Goal: Navigation & Orientation: Find specific page/section

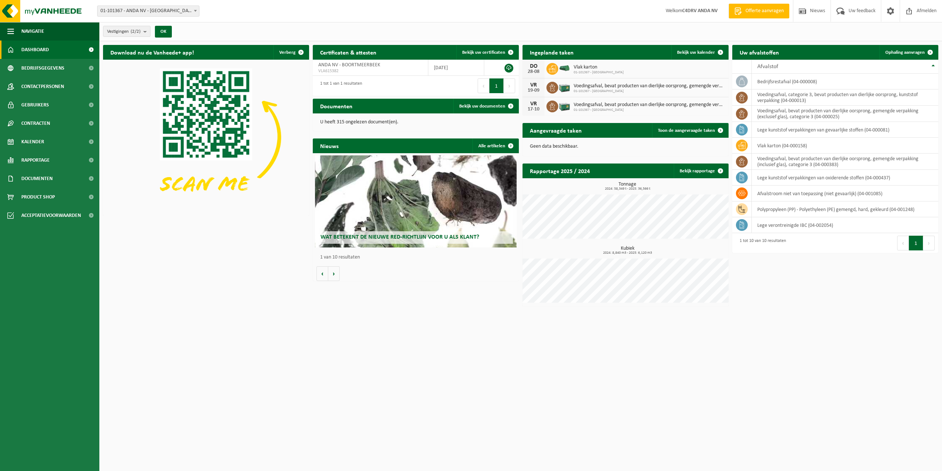
click at [412, 235] on span "Wat betekent de nieuwe RED-richtlijn voor u als klant?" at bounding box center [399, 237] width 159 height 6
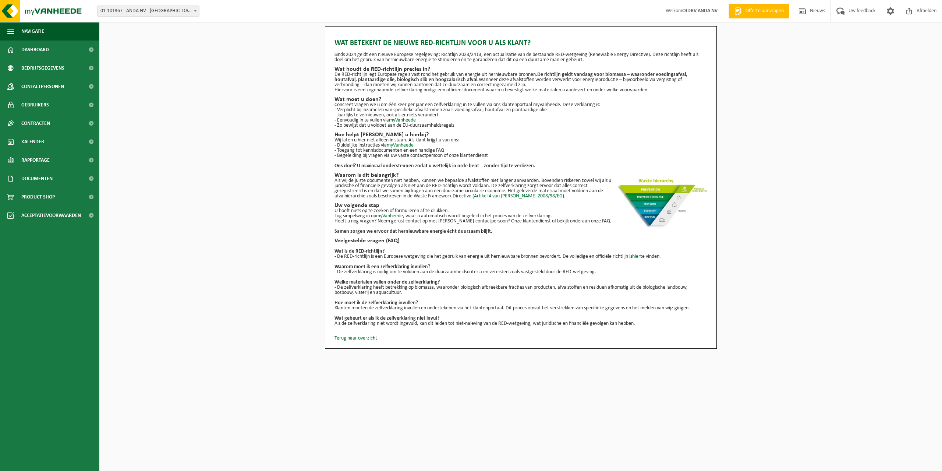
click at [403, 145] on link "myVanheede" at bounding box center [400, 145] width 27 height 6
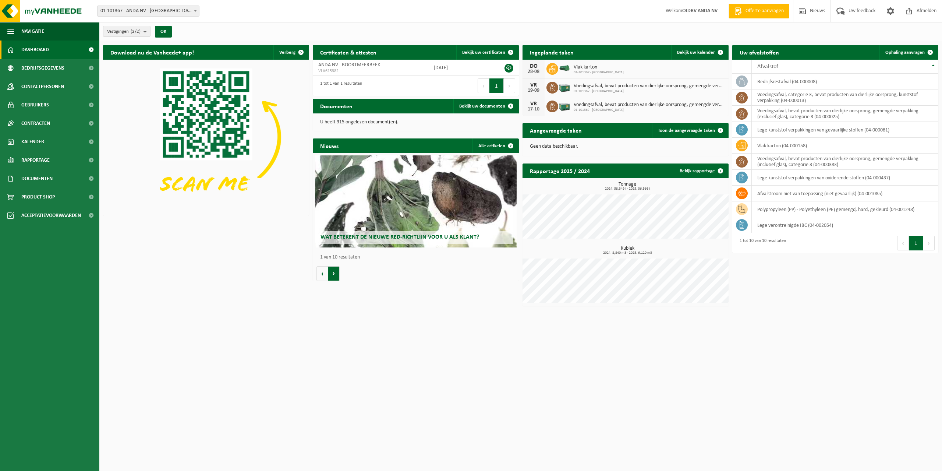
click at [334, 272] on button "Volgende" at bounding box center [333, 273] width 11 height 15
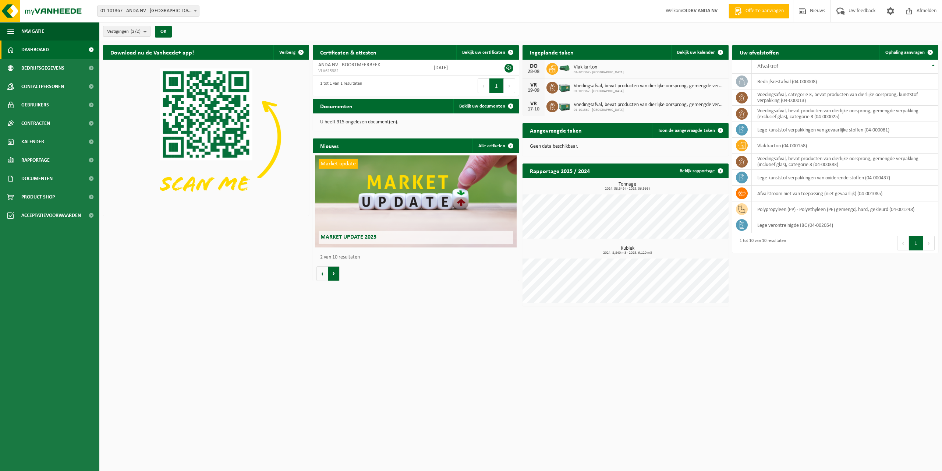
click at [334, 272] on button "Volgende" at bounding box center [333, 273] width 11 height 15
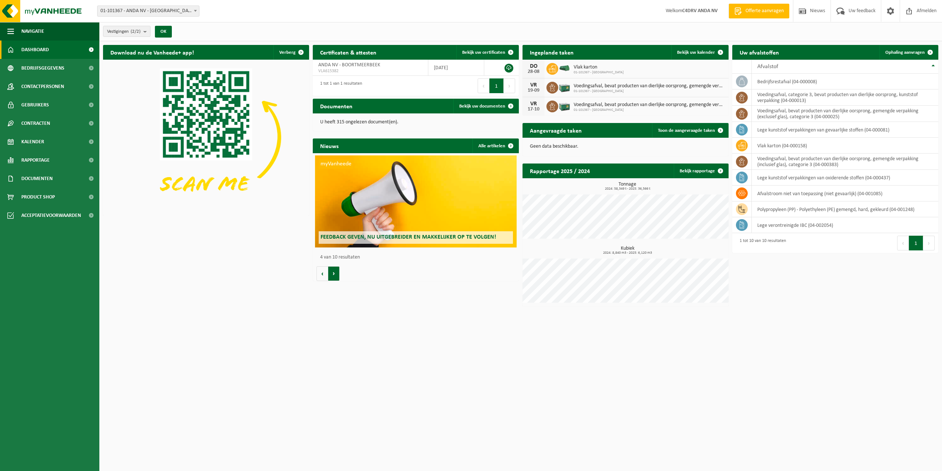
scroll to position [0, 618]
click at [862, 11] on span "Uw feedback" at bounding box center [862, 11] width 31 height 22
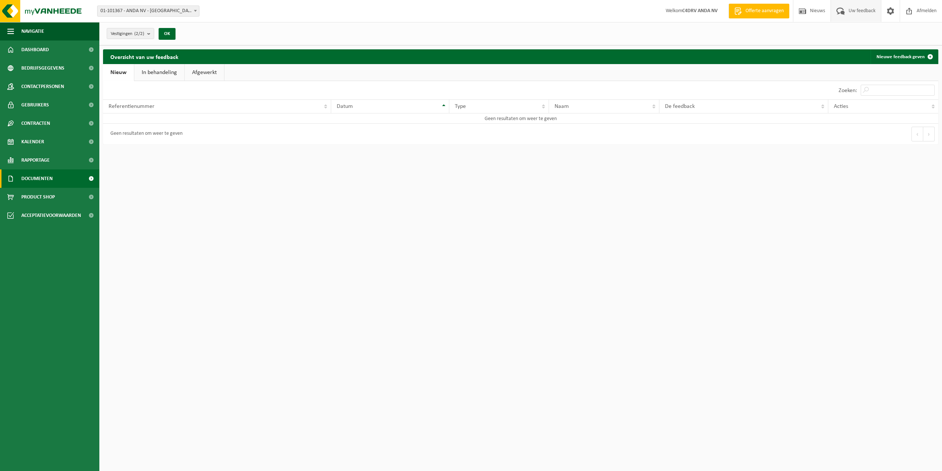
click at [49, 180] on span "Documenten" at bounding box center [36, 178] width 31 height 18
click at [51, 250] on span "Acceptatievoorwaarden" at bounding box center [51, 249] width 60 height 18
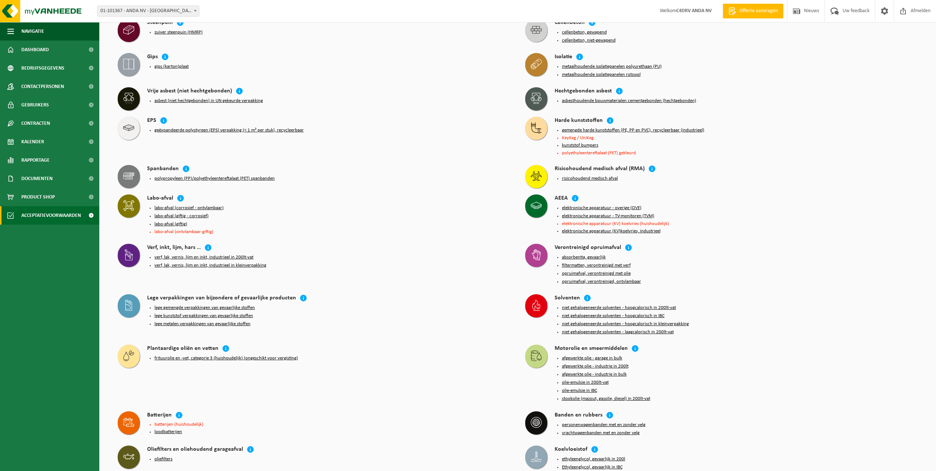
scroll to position [326, 0]
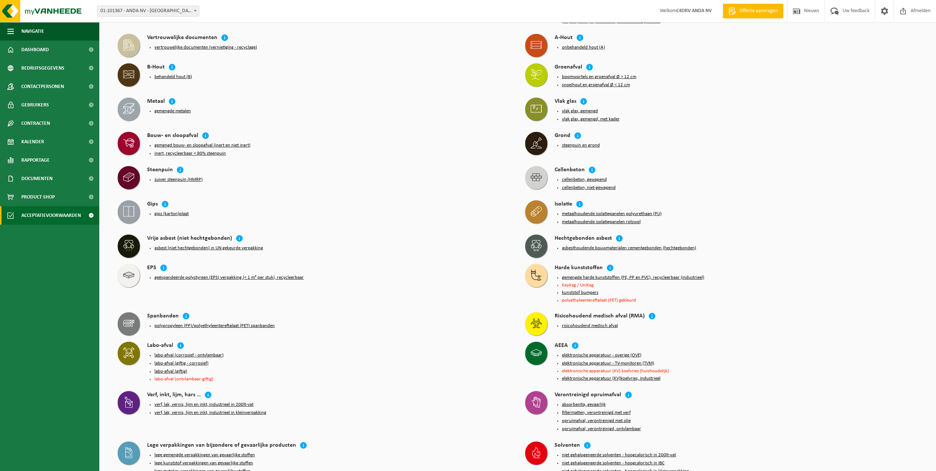
click at [196, 11] on b at bounding box center [195, 11] width 3 height 2
click at [44, 67] on span "Bedrijfsgegevens" at bounding box center [42, 68] width 43 height 18
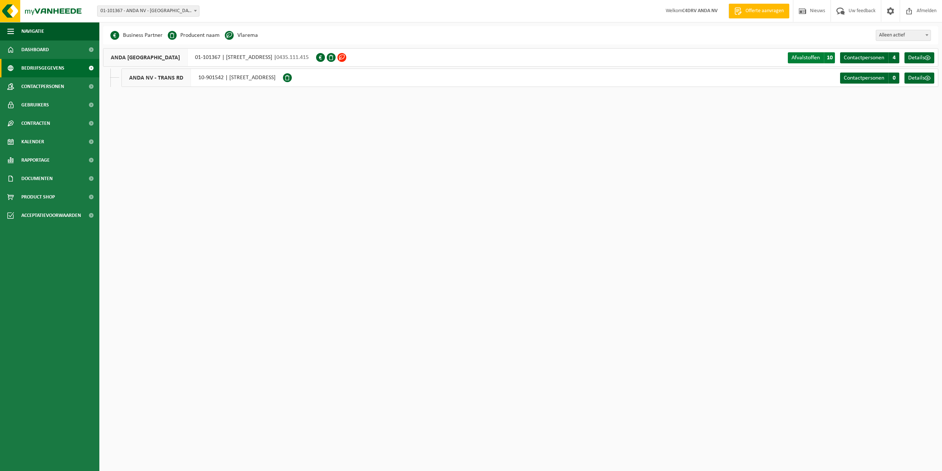
click at [826, 59] on span "10" at bounding box center [829, 57] width 11 height 11
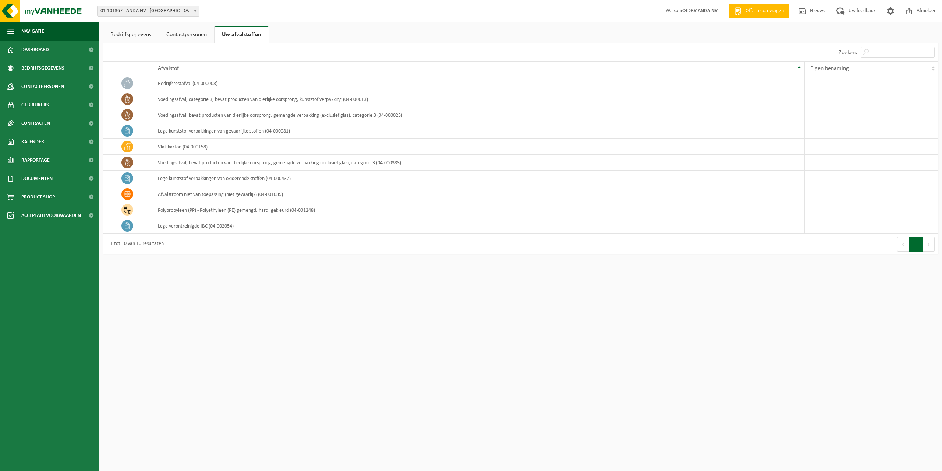
click at [141, 35] on link "Bedrijfsgegevens" at bounding box center [131, 34] width 56 height 17
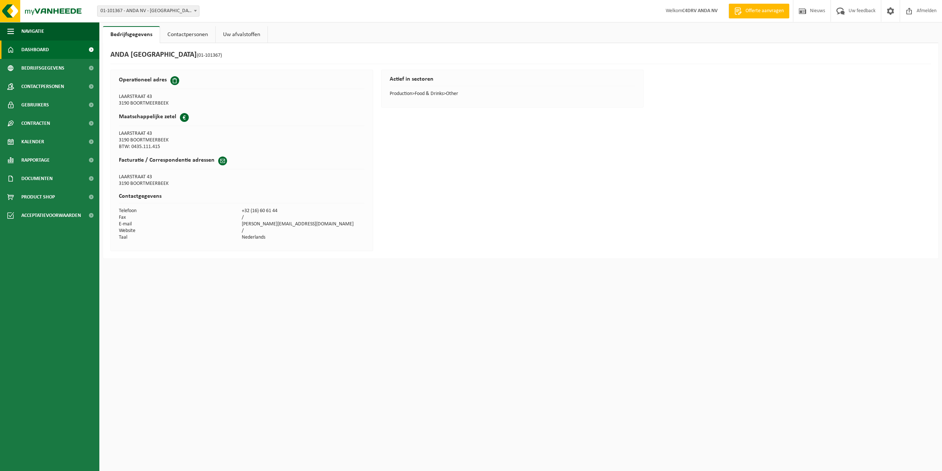
click at [49, 48] on link "Dashboard" at bounding box center [49, 49] width 99 height 18
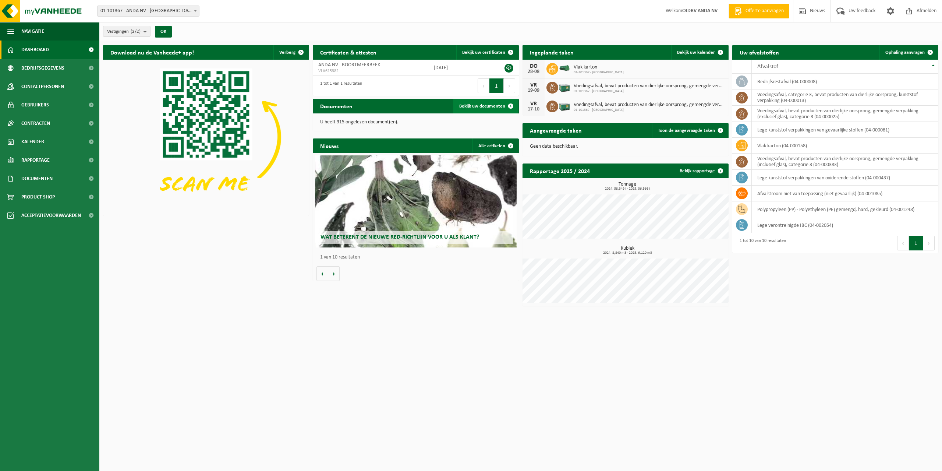
click at [497, 104] on span "Bekijk uw documenten" at bounding box center [482, 106] width 46 height 5
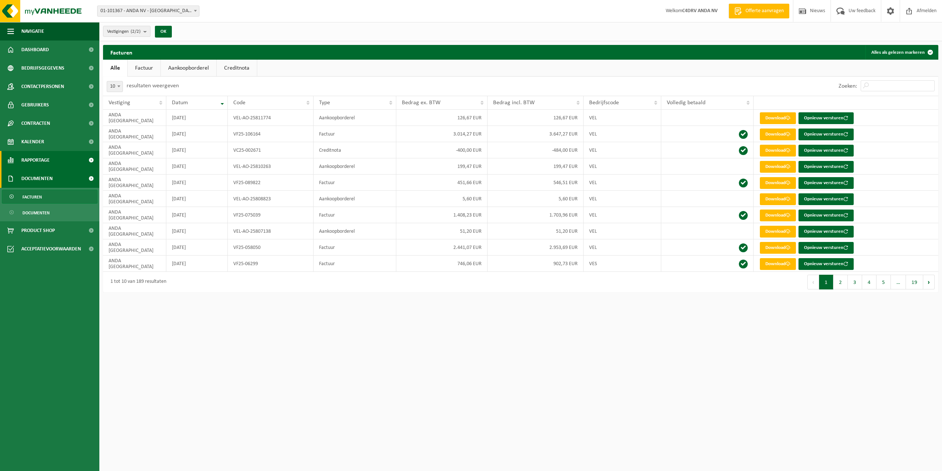
click at [36, 157] on span "Rapportage" at bounding box center [35, 160] width 28 height 18
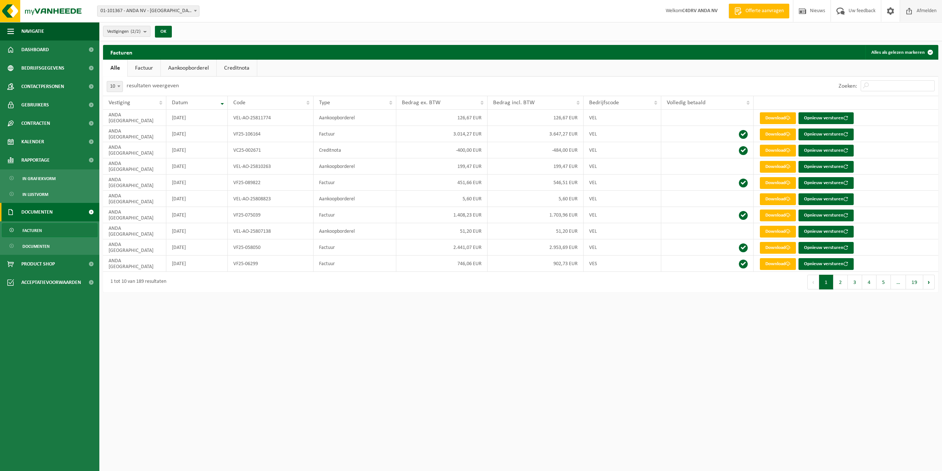
click at [931, 10] on span "Afmelden" at bounding box center [927, 11] width 24 height 22
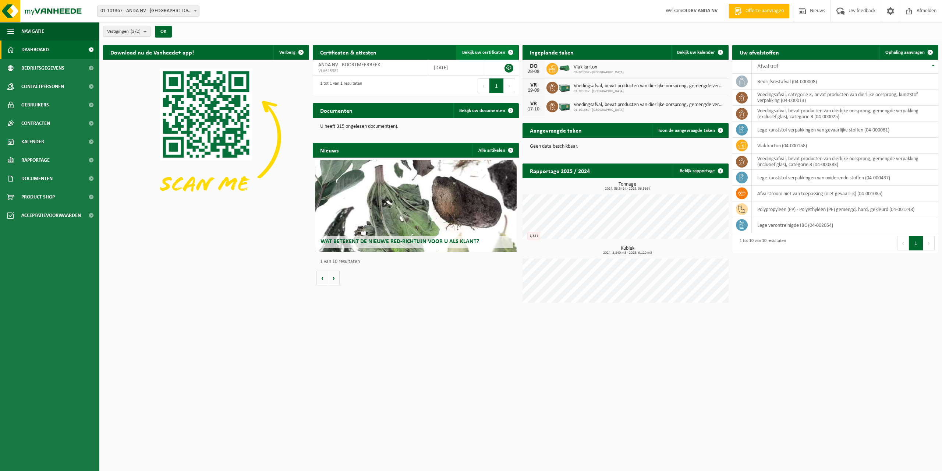
click at [494, 52] on span "Bekijk uw certificaten" at bounding box center [483, 52] width 43 height 5
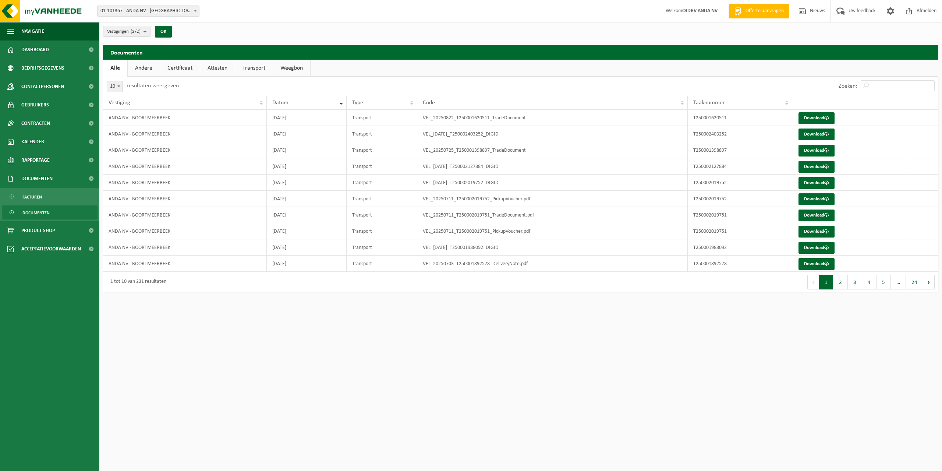
click at [184, 64] on link "Certificaat" at bounding box center [180, 68] width 40 height 17
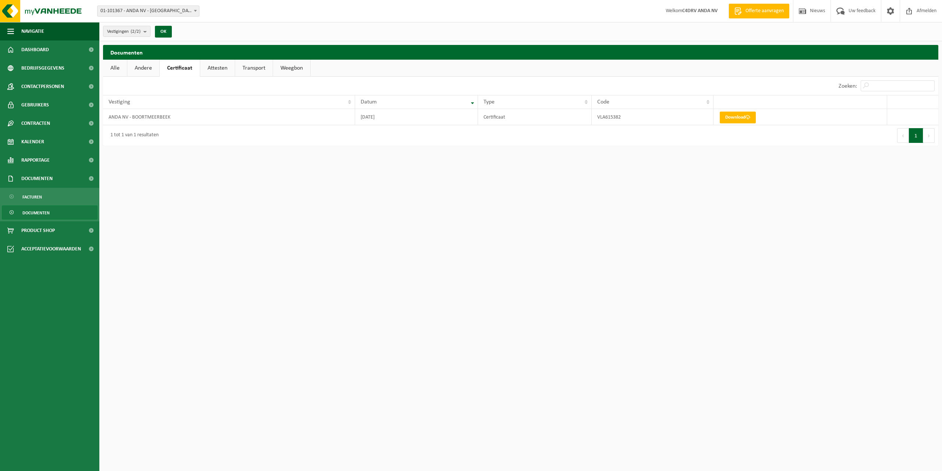
click at [216, 68] on link "Attesten" at bounding box center [217, 68] width 35 height 17
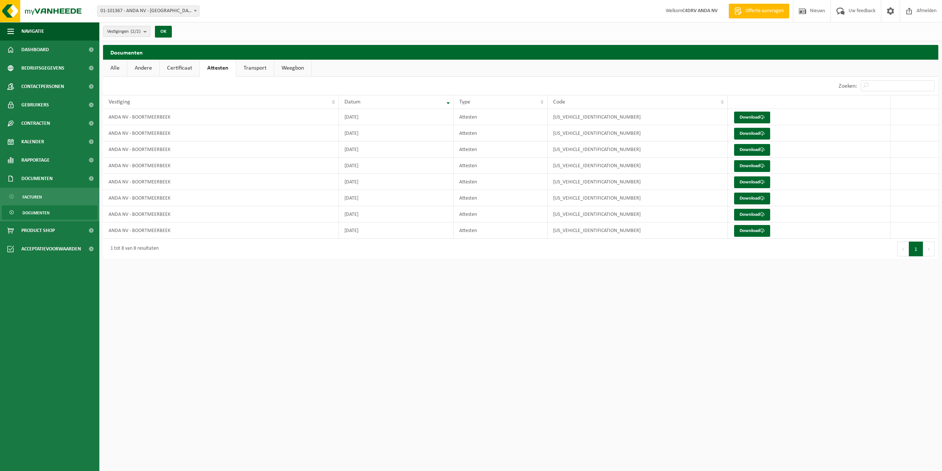
click at [262, 67] on link "Transport" at bounding box center [255, 68] width 38 height 17
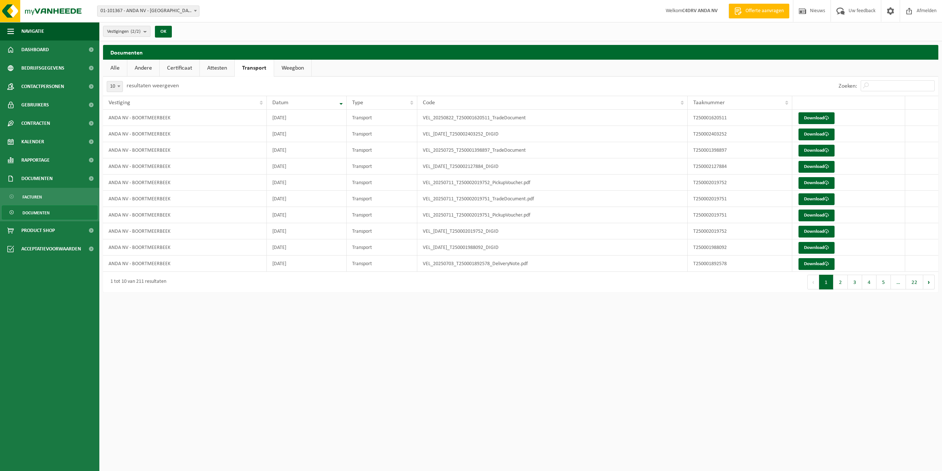
click at [291, 66] on link "Weegbon" at bounding box center [292, 68] width 37 height 17
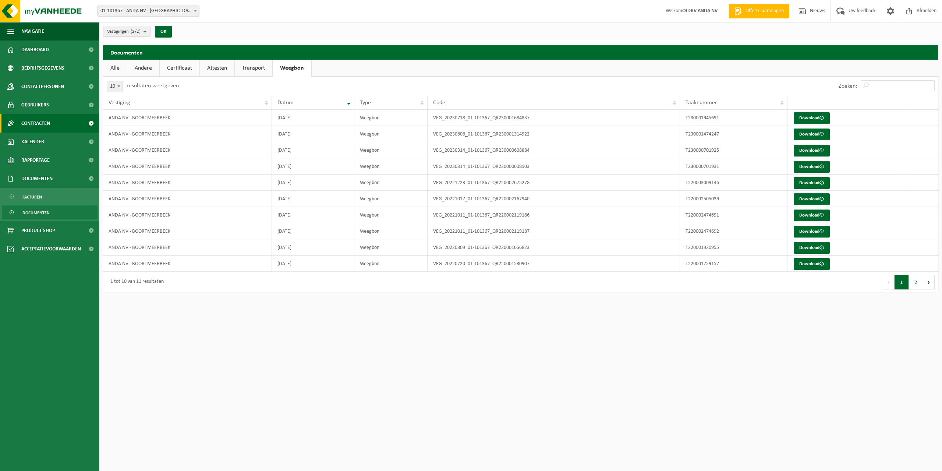
click at [60, 121] on link "Contracten" at bounding box center [49, 123] width 99 height 18
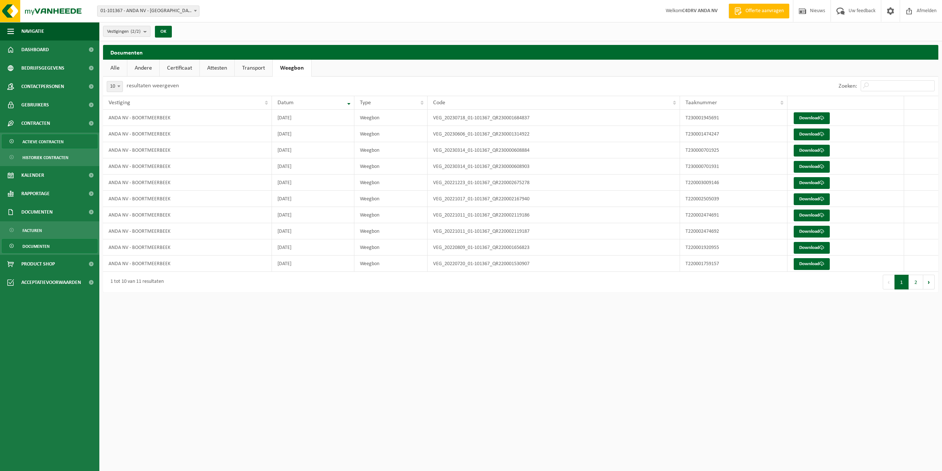
click at [54, 141] on span "Actieve contracten" at bounding box center [42, 142] width 41 height 14
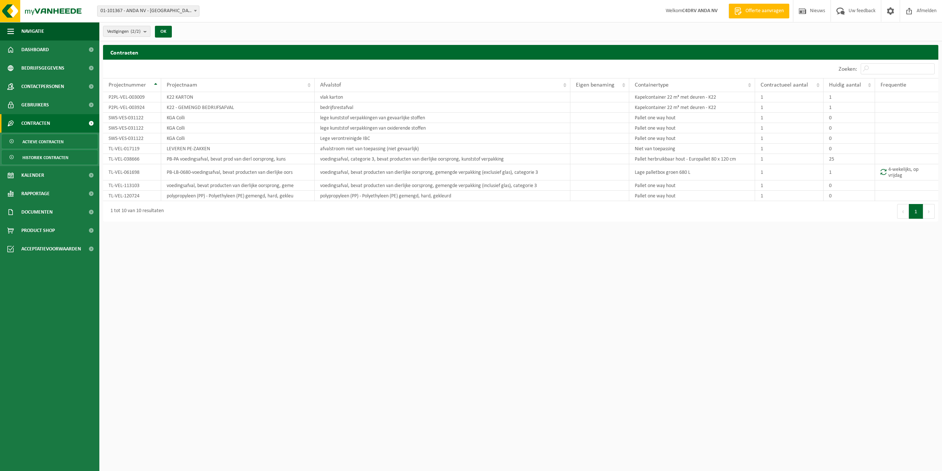
click at [63, 155] on span "Historiek contracten" at bounding box center [45, 157] width 46 height 14
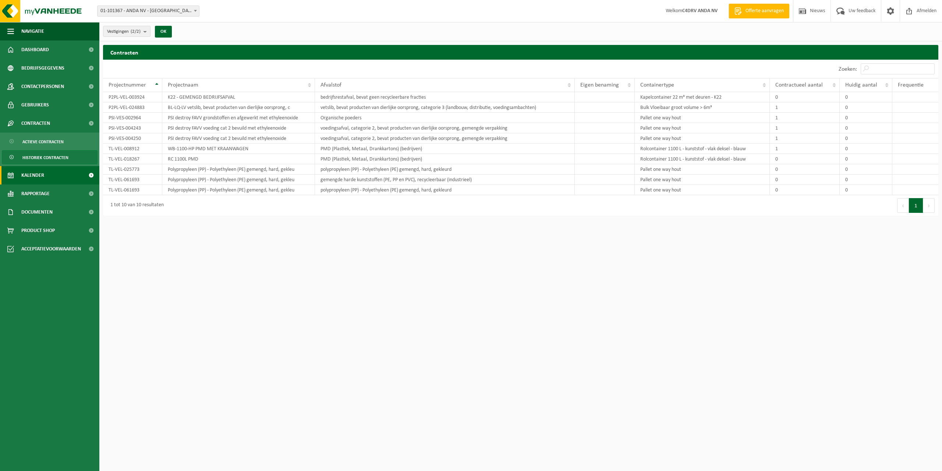
click at [56, 173] on link "Kalender" at bounding box center [49, 175] width 99 height 18
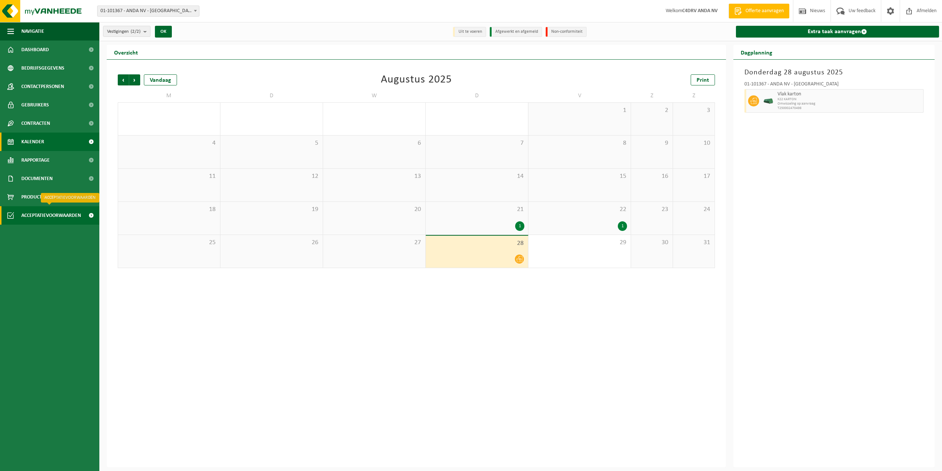
click at [47, 214] on span "Acceptatievoorwaarden" at bounding box center [51, 215] width 60 height 18
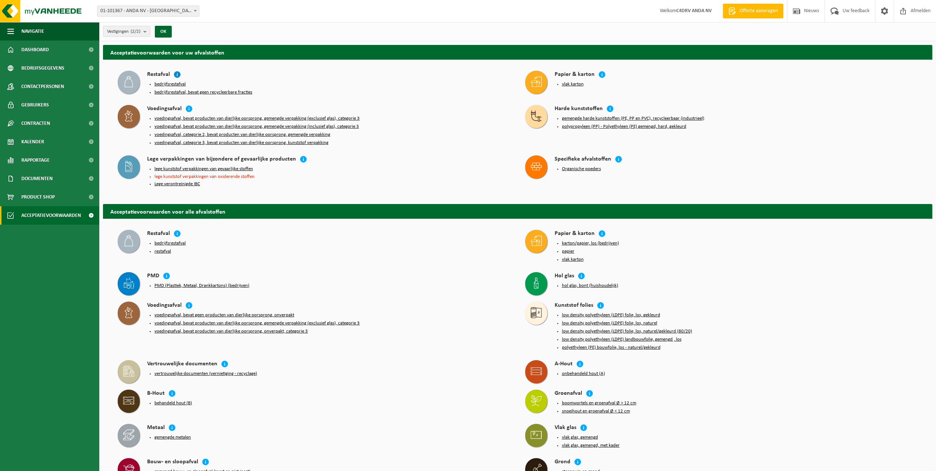
click at [177, 74] on icon at bounding box center [177, 74] width 7 height 7
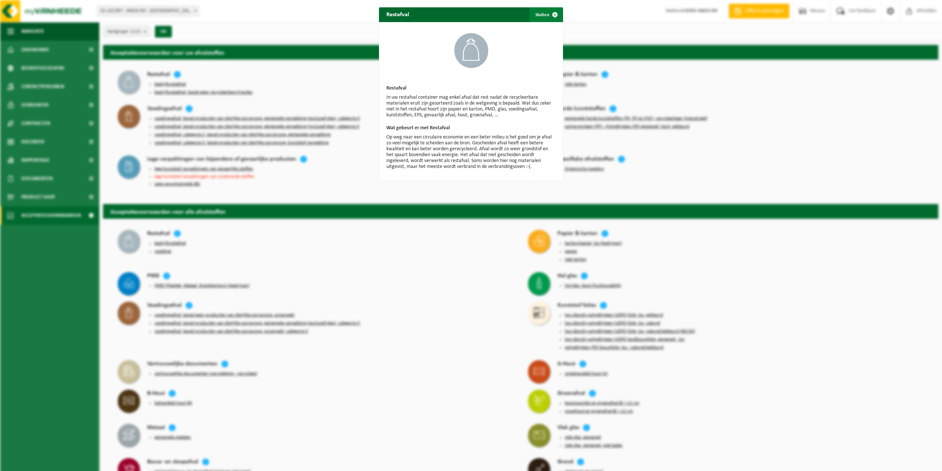
click at [551, 13] on span "button" at bounding box center [554, 14] width 15 height 15
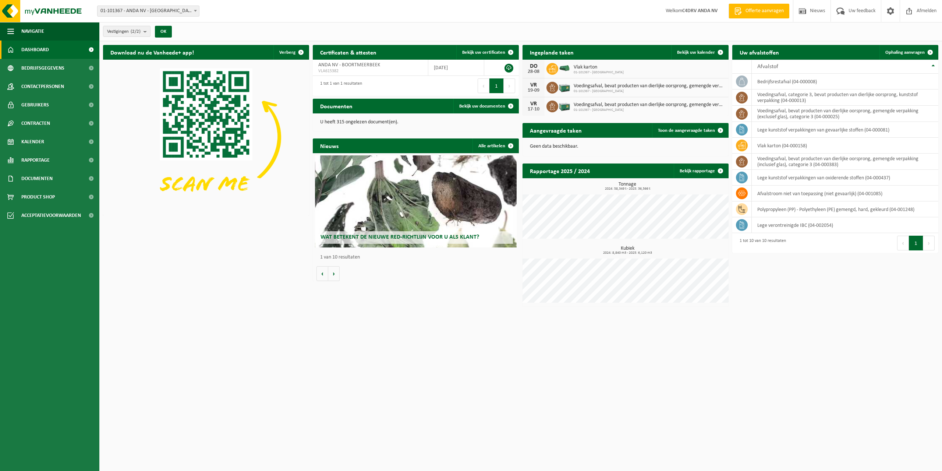
click at [766, 7] on link "Offerte aanvragen" at bounding box center [758, 11] width 61 height 15
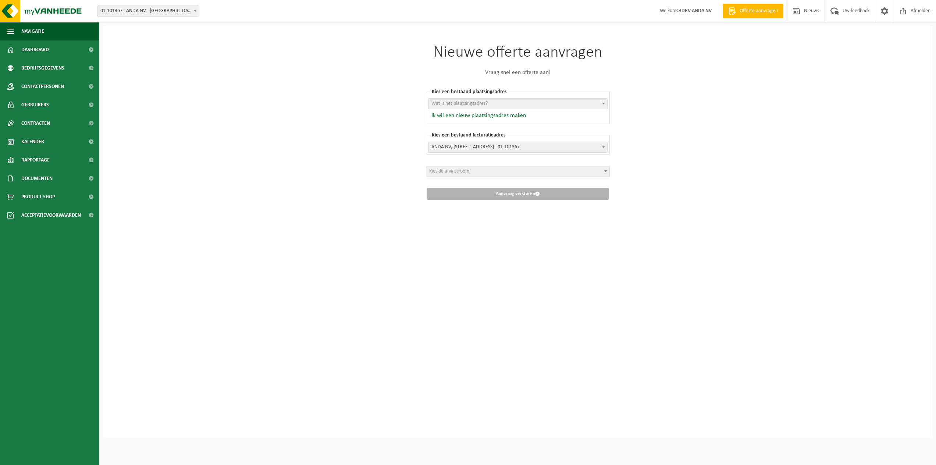
click at [250, 91] on div "Nieuwe offerte aanvragen Vraag snel een offerte aan! [GEOGRAPHIC_DATA] een best…" at bounding box center [518, 232] width 830 height 412
click at [43, 48] on span "Dashboard" at bounding box center [35, 49] width 28 height 18
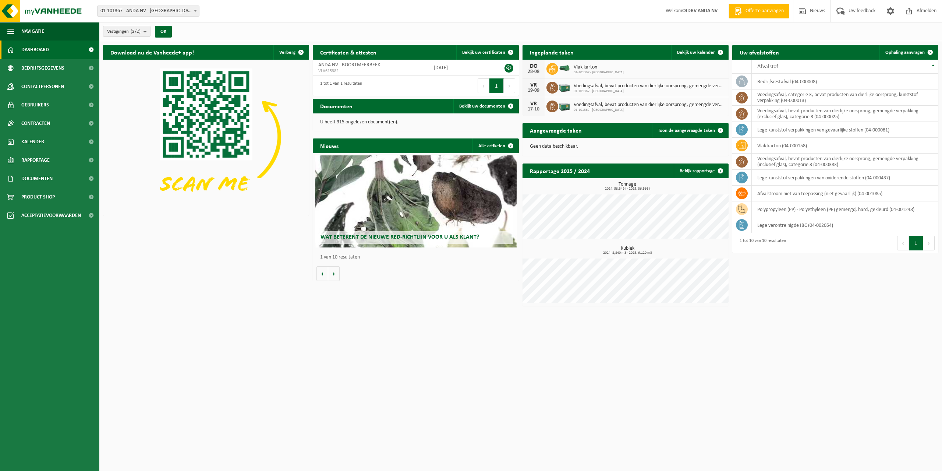
click at [761, 10] on span "Offerte aanvragen" at bounding box center [765, 10] width 42 height 7
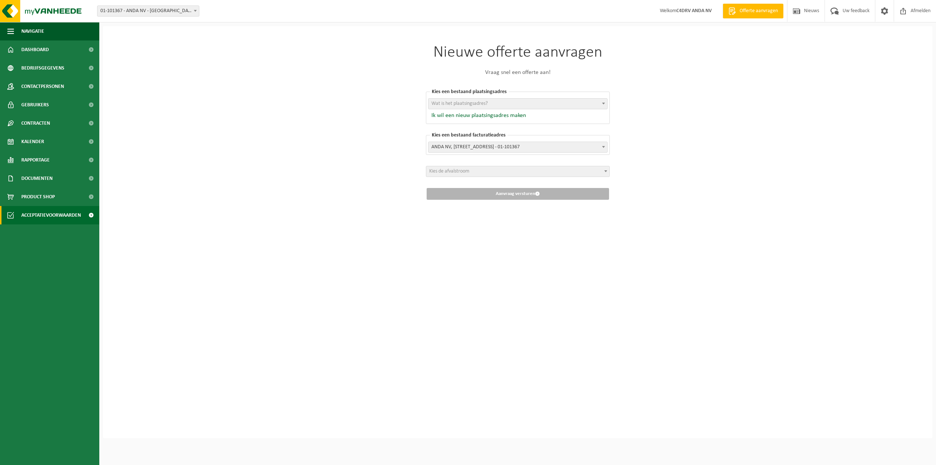
click at [82, 215] on link "Acceptatievoorwaarden" at bounding box center [49, 215] width 99 height 18
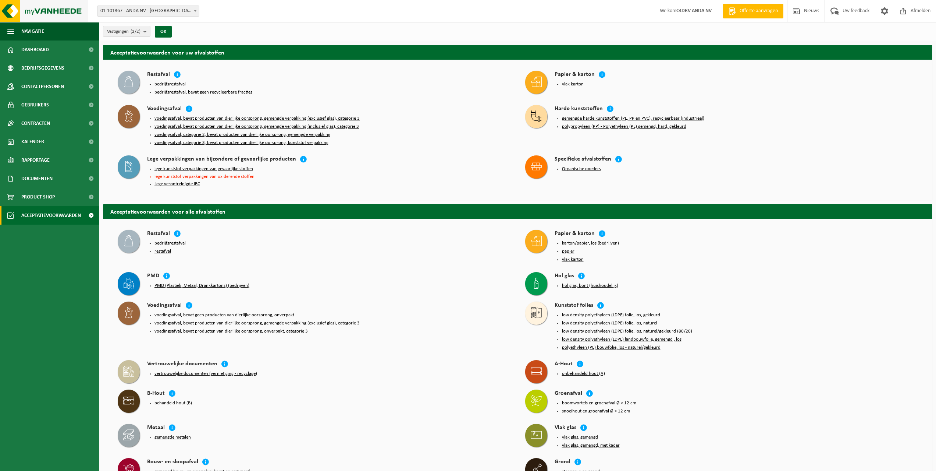
click at [17, 15] on img at bounding box center [44, 11] width 88 height 22
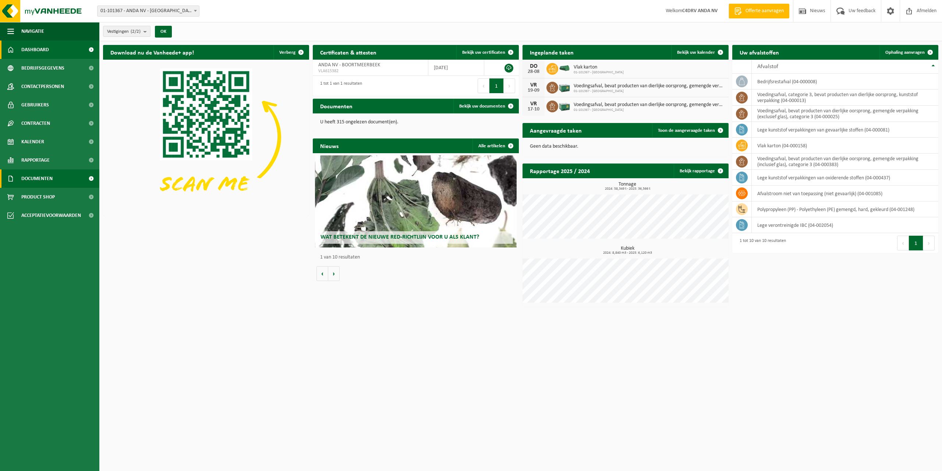
click at [45, 178] on span "Documenten" at bounding box center [36, 178] width 31 height 18
click at [56, 214] on link "Documenten" at bounding box center [50, 212] width 96 height 14
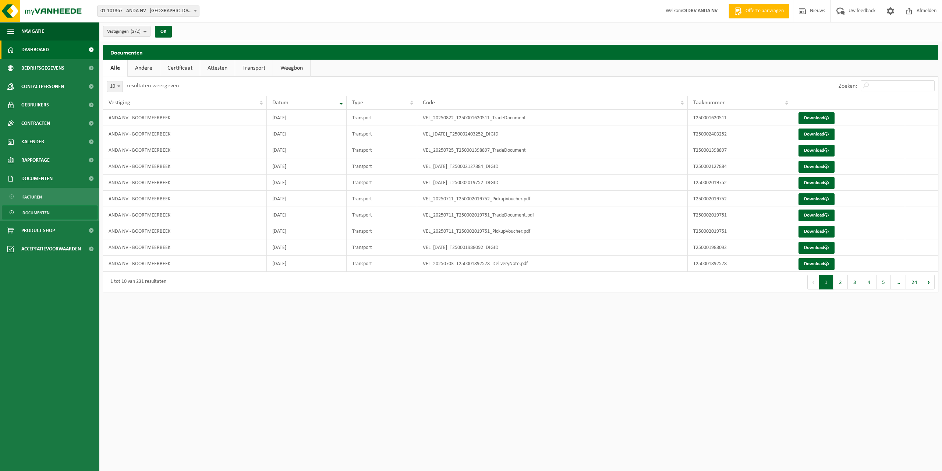
click at [35, 47] on span "Dashboard" at bounding box center [35, 49] width 28 height 18
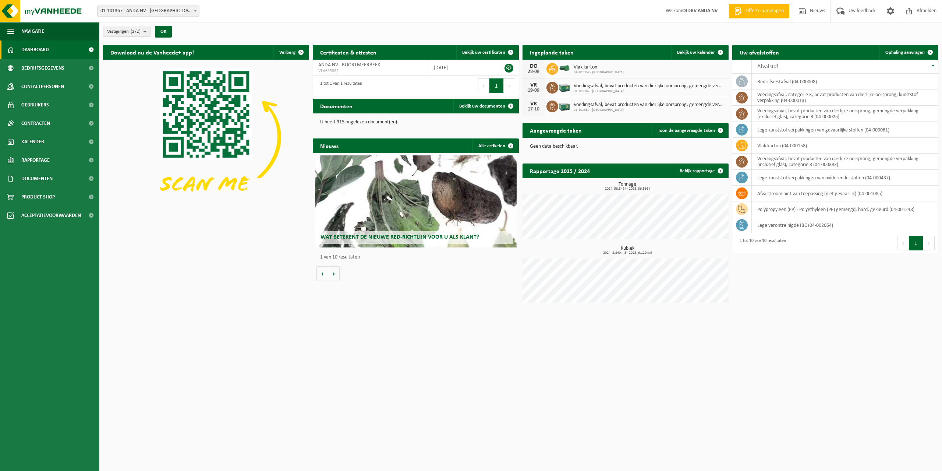
click at [416, 197] on div "Wat betekent de nieuwe RED-richtlijn voor u als klant?" at bounding box center [416, 201] width 202 height 92
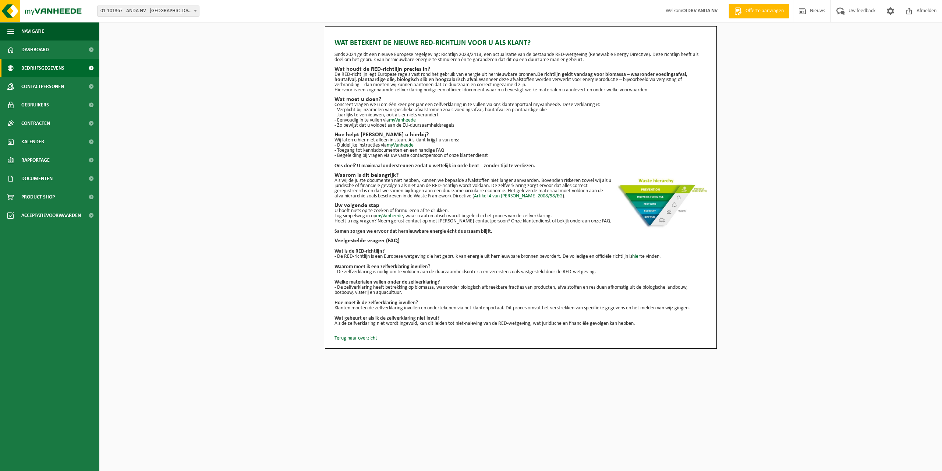
click at [53, 67] on span "Bedrijfsgegevens" at bounding box center [42, 68] width 43 height 18
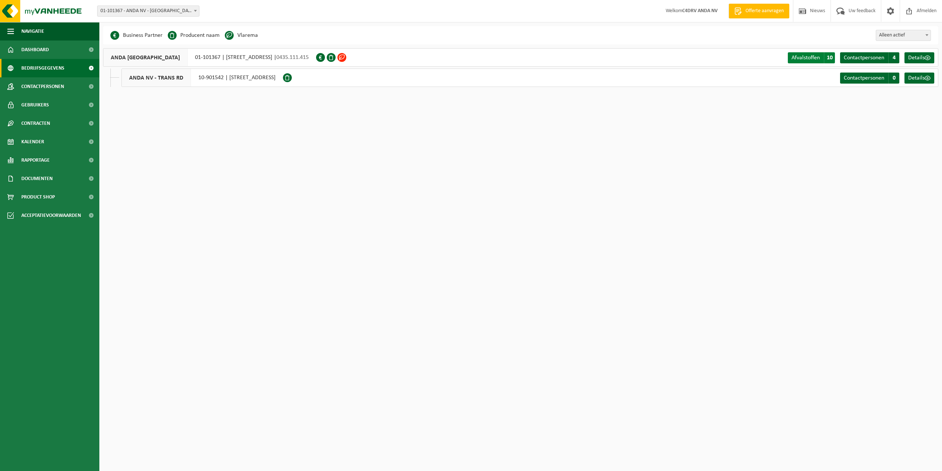
click at [801, 57] on span "Afvalstoffen" at bounding box center [805, 58] width 28 height 6
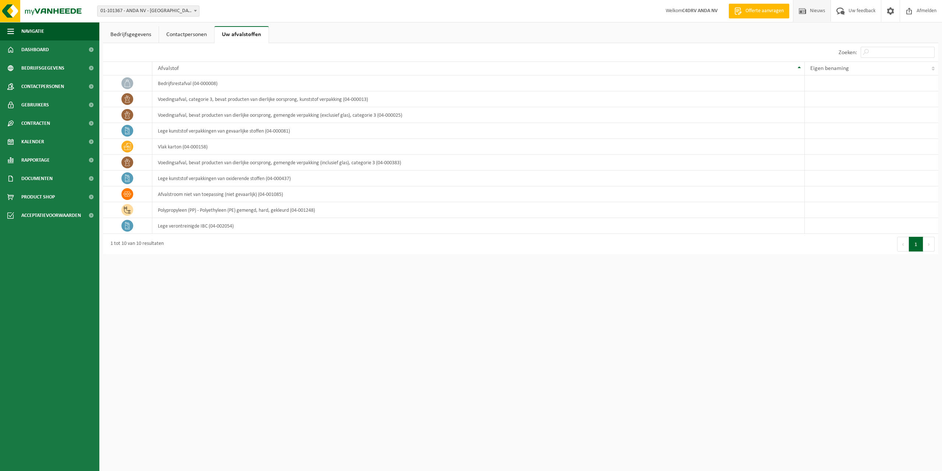
click at [808, 11] on span "Nieuws" at bounding box center [817, 11] width 19 height 22
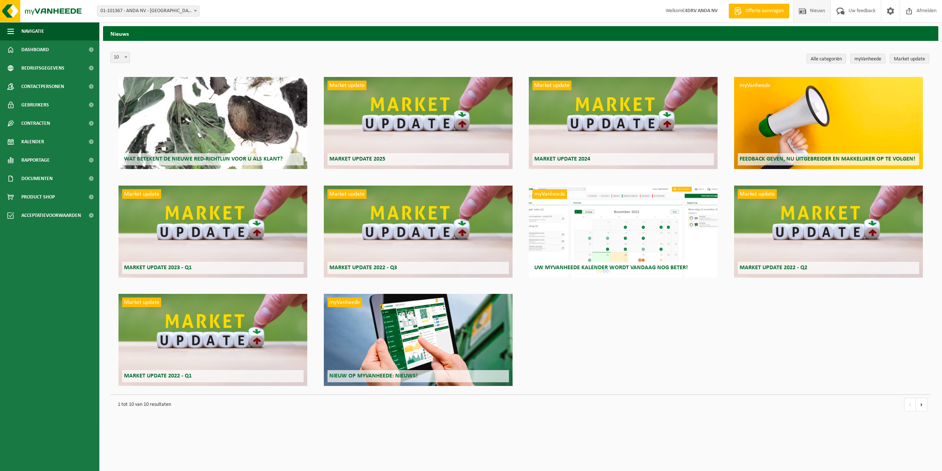
click at [843, 132] on div "myVanheede Feedback geven, nu uitgebreider en makkelijker op te volgen!" at bounding box center [828, 123] width 189 height 92
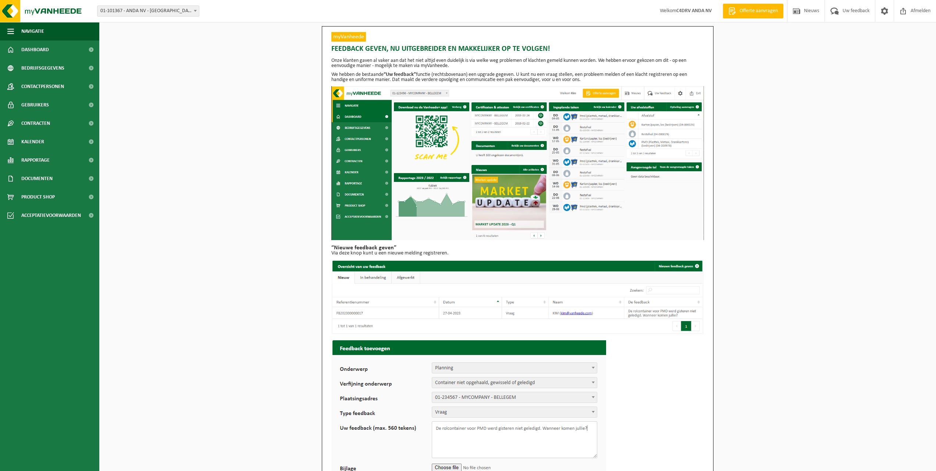
scroll to position [92, 0]
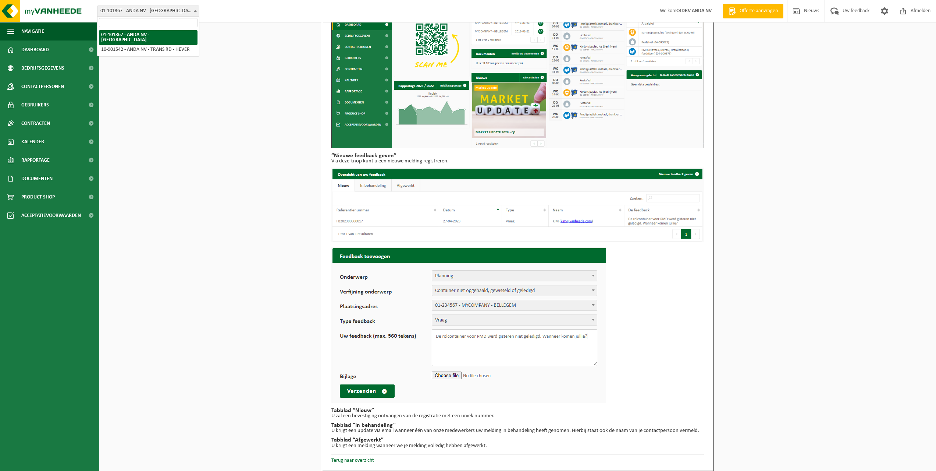
click at [147, 10] on span "01-101367 - ANDA NV - [GEOGRAPHIC_DATA]" at bounding box center [148, 11] width 102 height 10
click at [913, 11] on span "Afmelden" at bounding box center [921, 11] width 24 height 22
